Goal: Navigation & Orientation: Find specific page/section

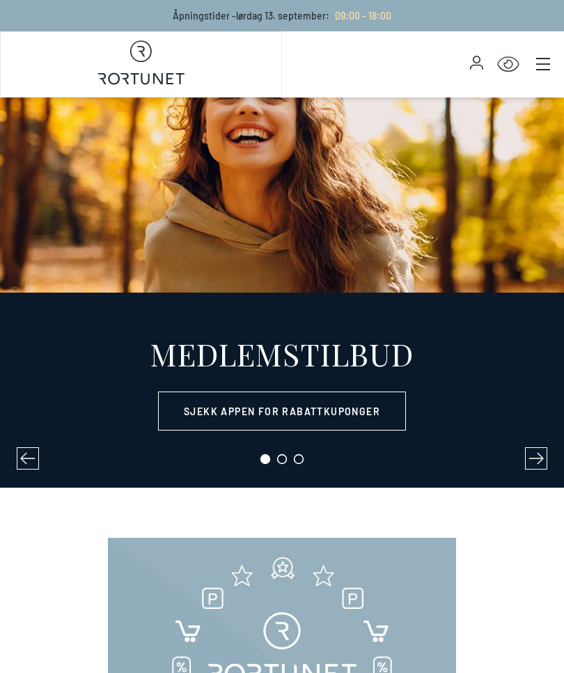
select select "NO"
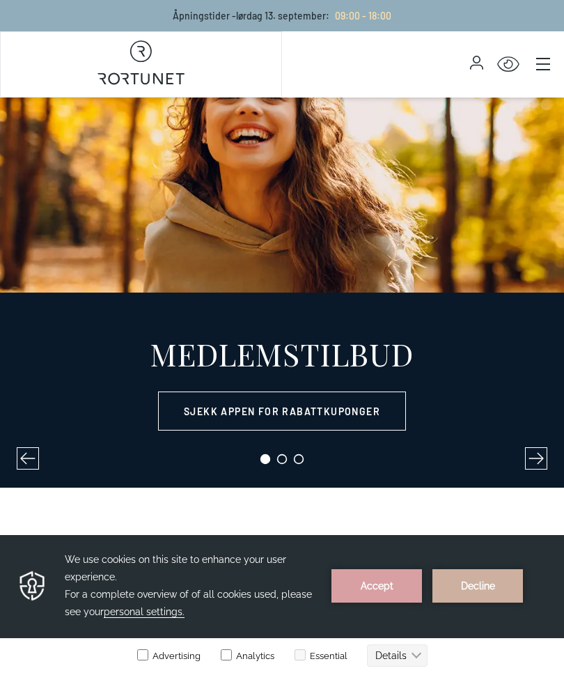
click at [372, 414] on link "Sjekk appen for rabattkuponger" at bounding box center [282, 410] width 248 height 39
click at [484, 580] on button "Decline" at bounding box center [477, 585] width 91 height 33
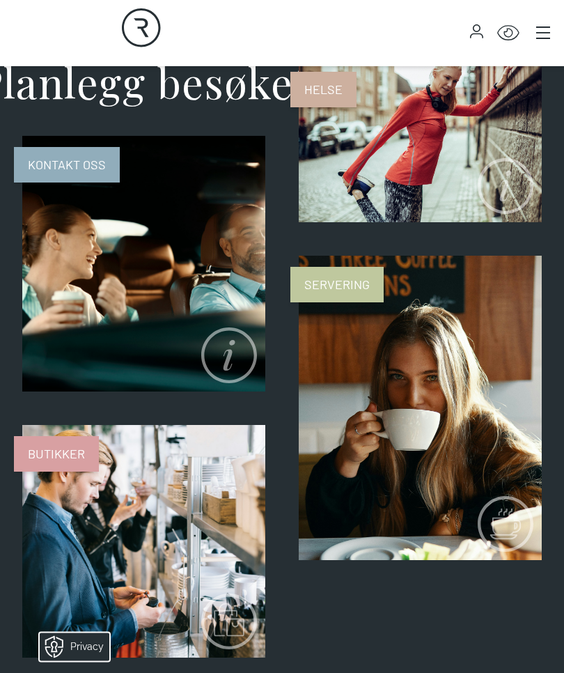
scroll to position [1277, 0]
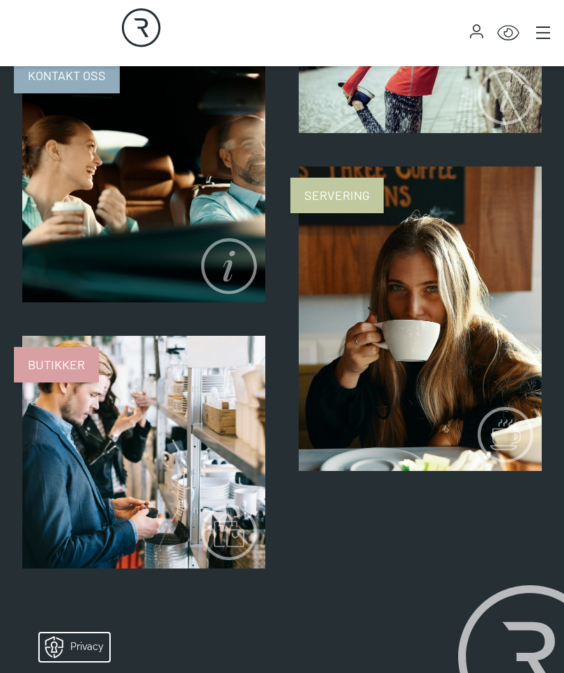
click at [60, 369] on span "Butikker" at bounding box center [56, 365] width 85 height 36
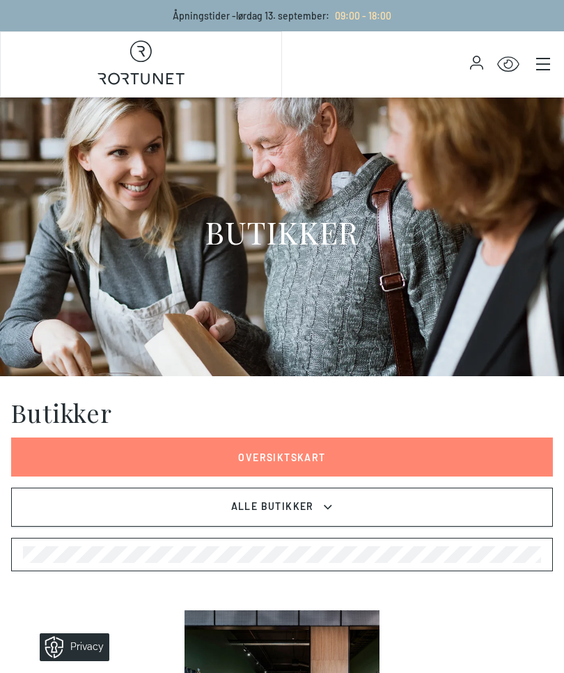
click at [441, 512] on button "Alle Butikker" at bounding box center [282, 506] width 542 height 39
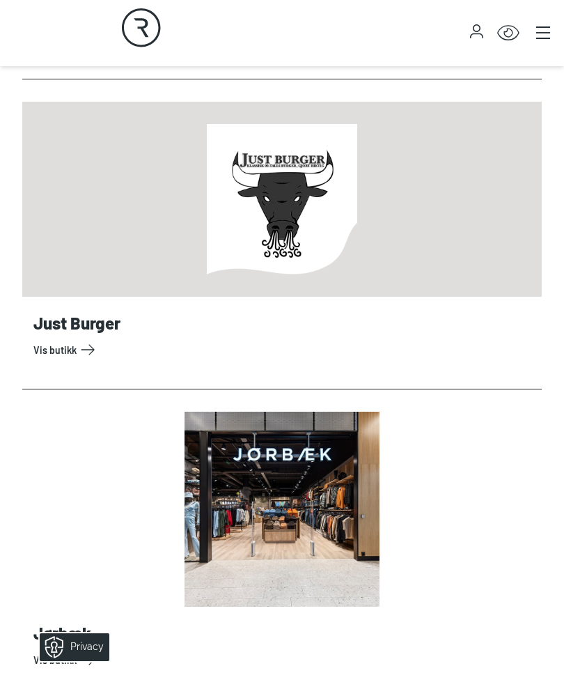
scroll to position [4230, 0]
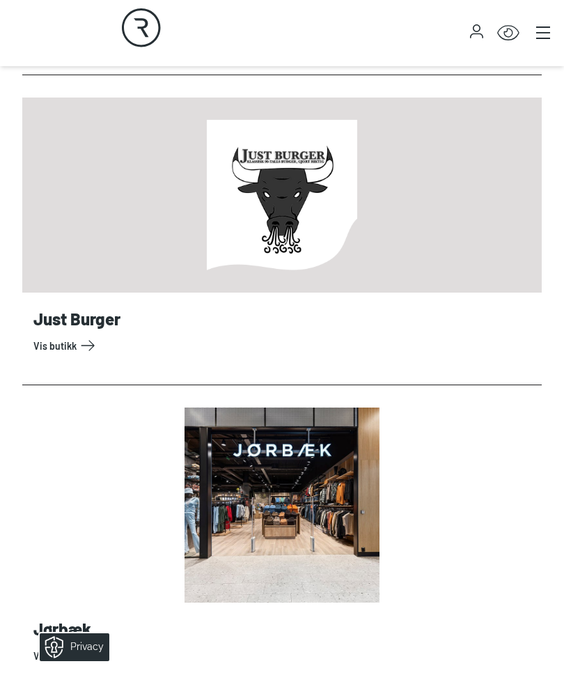
click at [69, 344] on link "Vis butikk" at bounding box center [284, 345] width 503 height 22
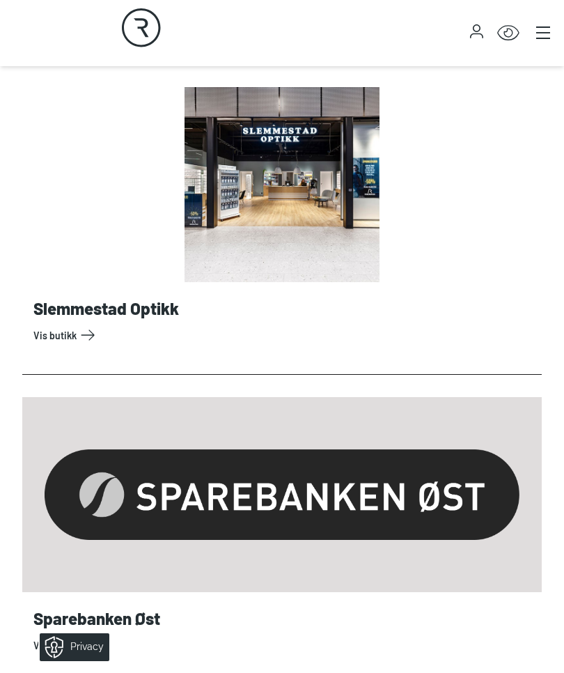
scroll to position [12916, 0]
